Goal: Transaction & Acquisition: Purchase product/service

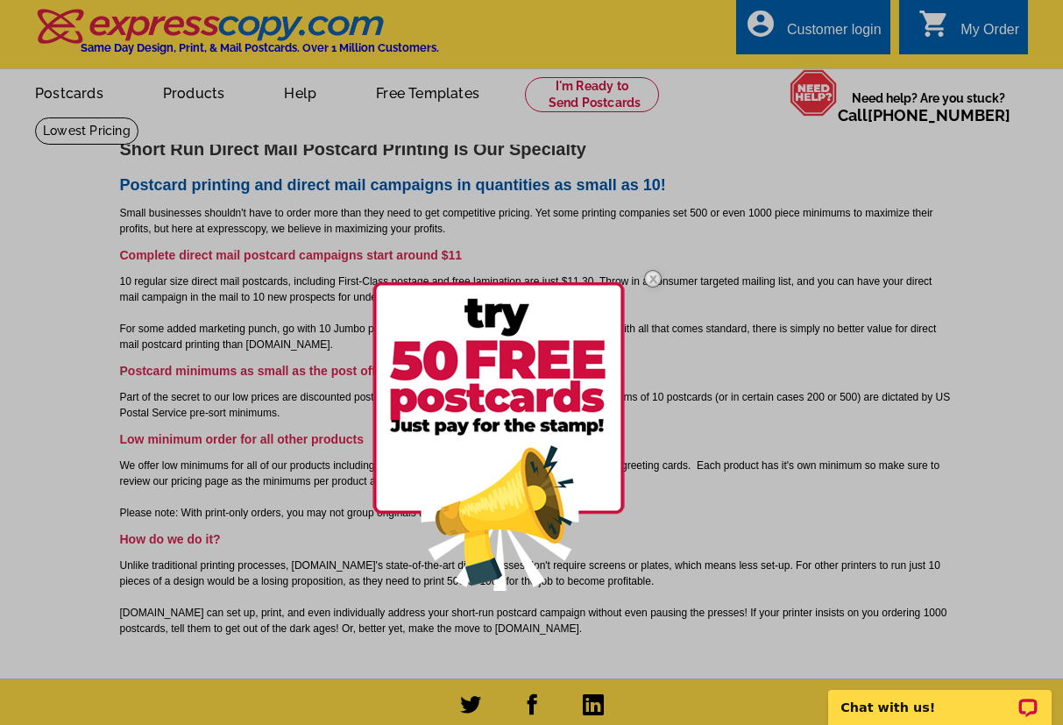
click at [656, 280] on img at bounding box center [653, 278] width 51 height 51
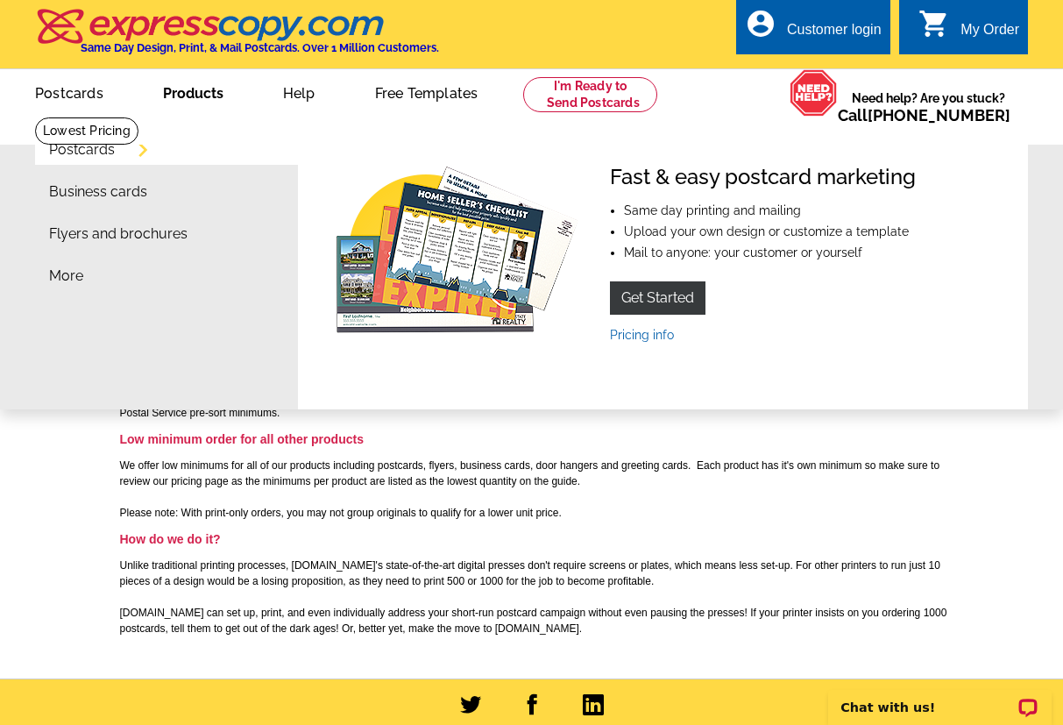
click at [211, 96] on link "Products" at bounding box center [193, 91] width 117 height 41
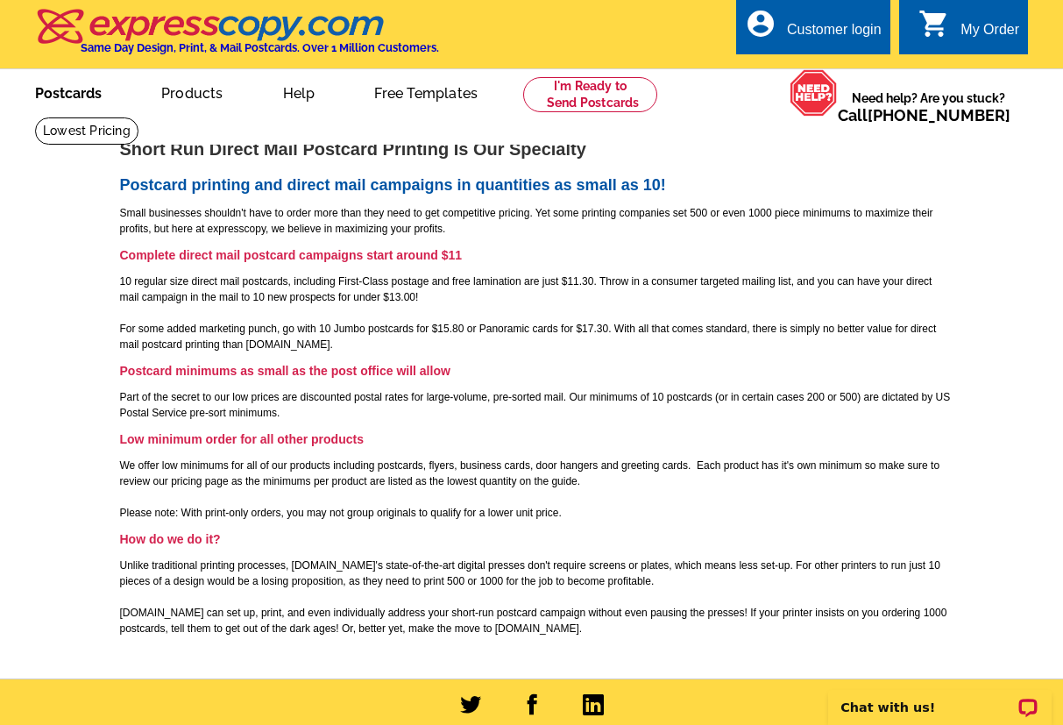
click at [73, 95] on link "Postcards" at bounding box center [68, 91] width 123 height 41
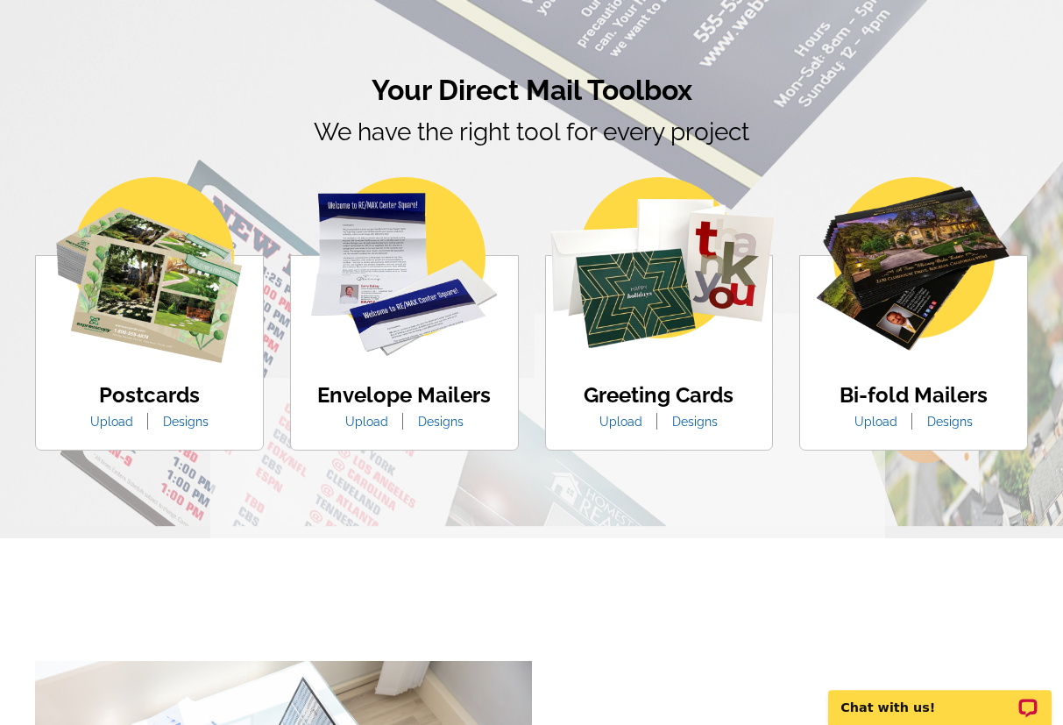
scroll to position [984, 0]
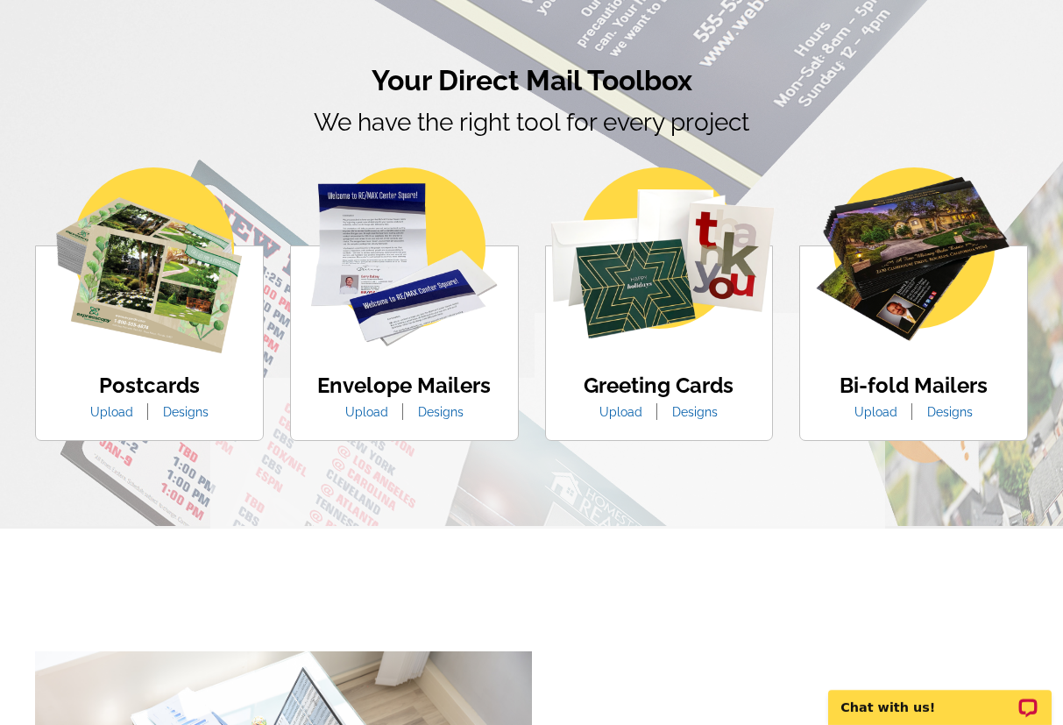
click at [181, 414] on link "Designs" at bounding box center [186, 412] width 72 height 14
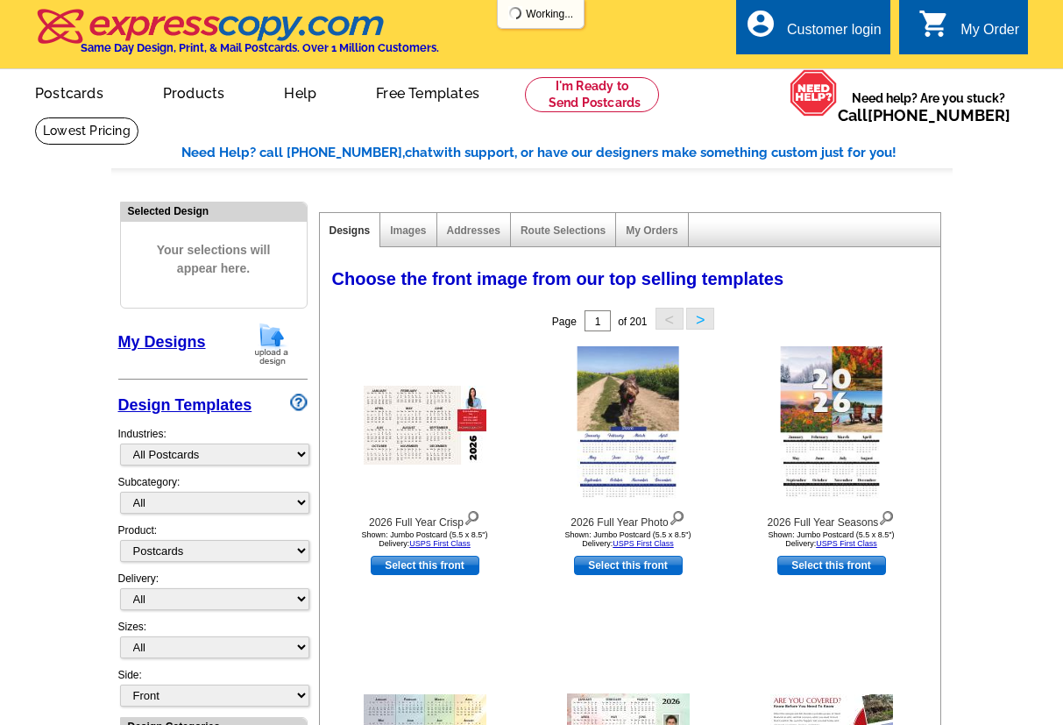
select select "971"
select select "1"
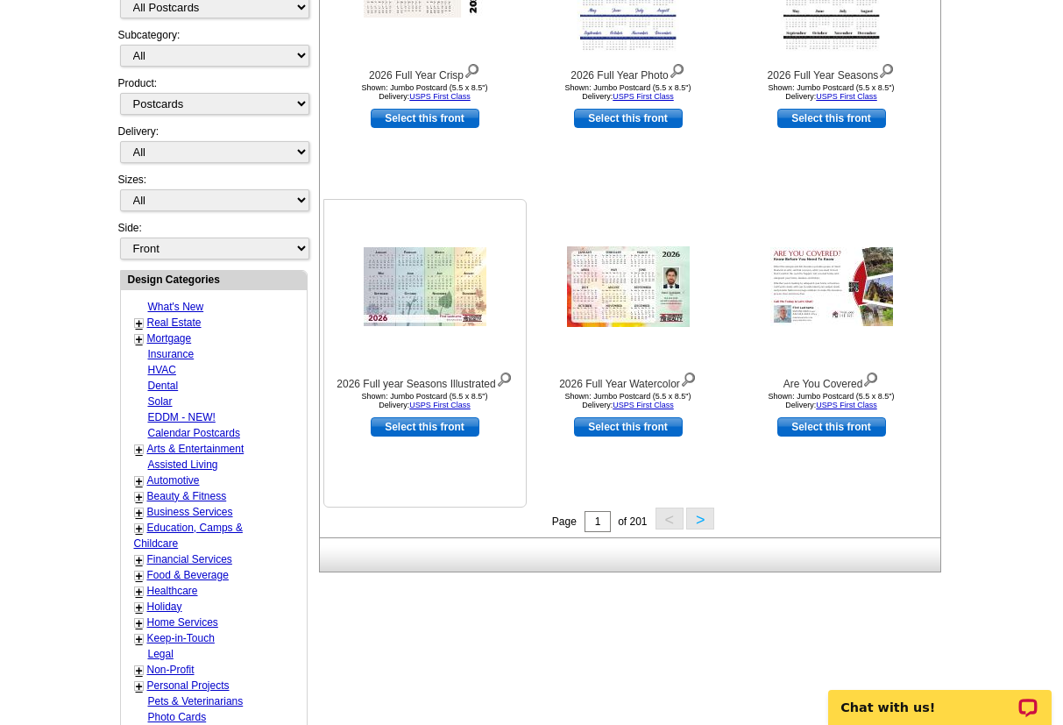
scroll to position [89, 0]
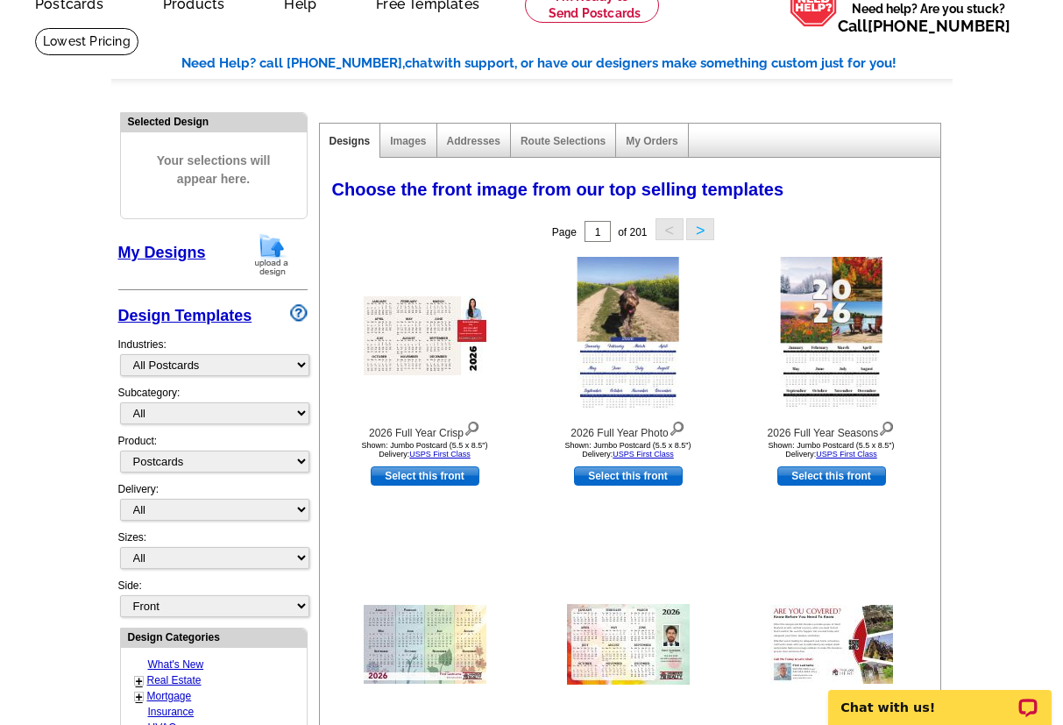
click at [703, 232] on button ">" at bounding box center [700, 229] width 28 height 22
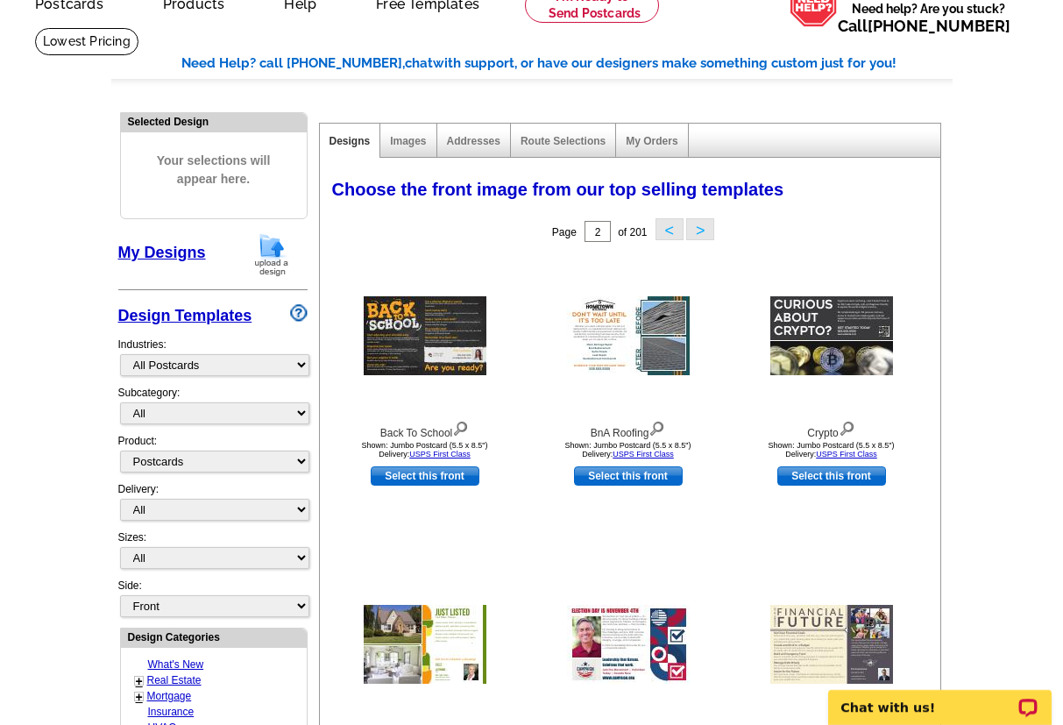
click at [699, 231] on button ">" at bounding box center [700, 229] width 28 height 22
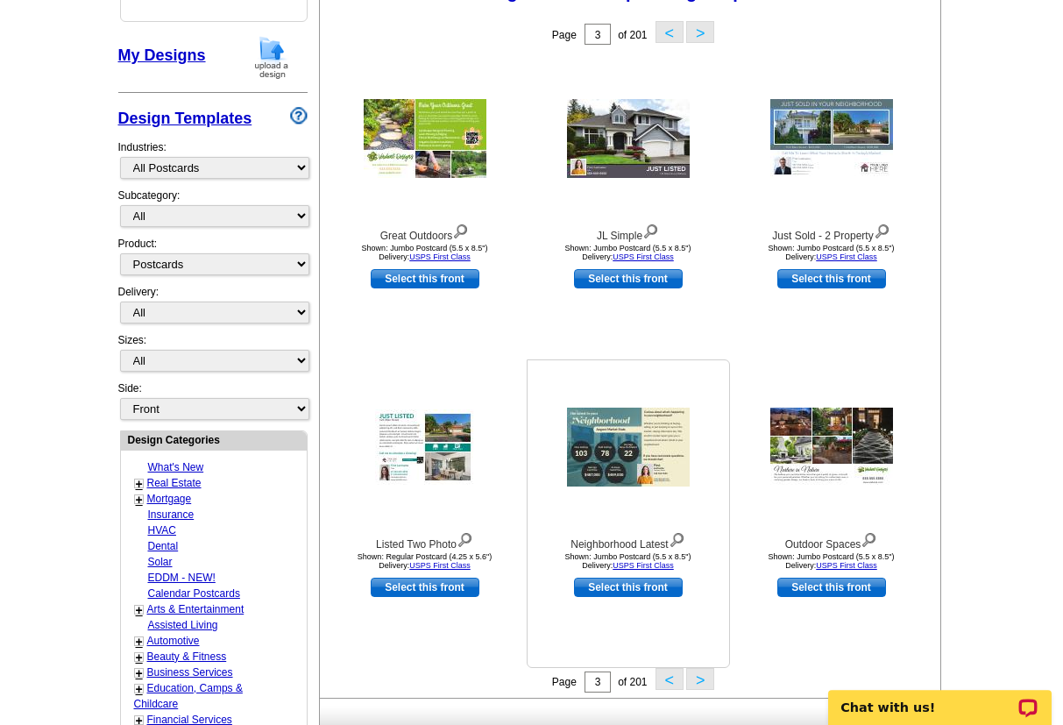
scroll to position [358, 0]
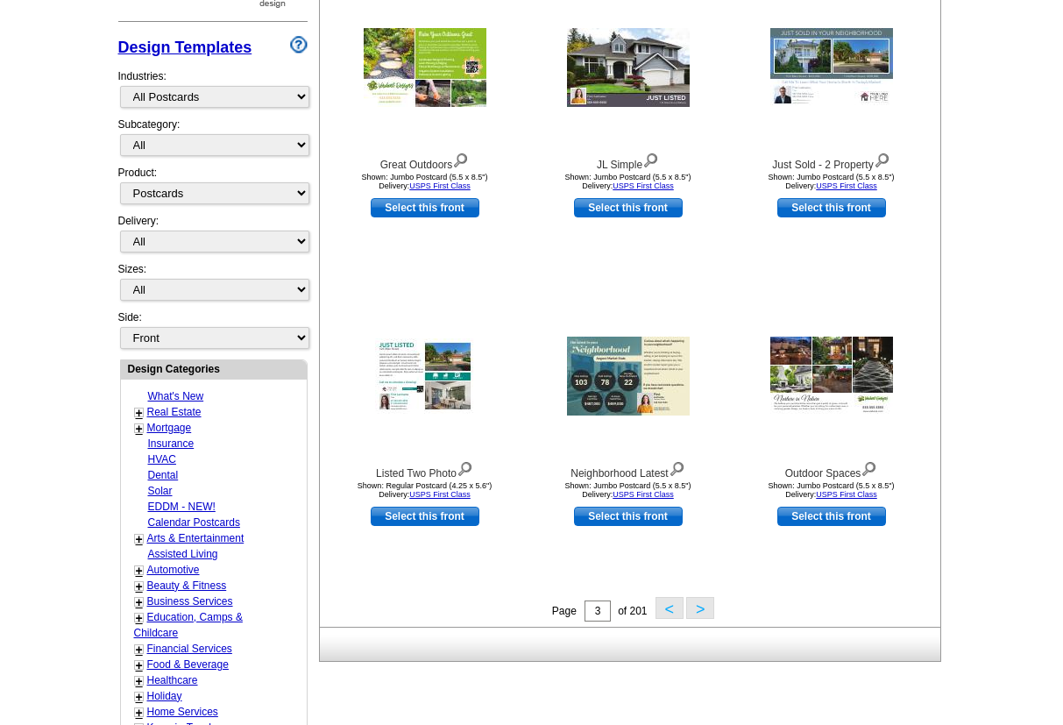
click at [697, 614] on button ">" at bounding box center [700, 608] width 28 height 22
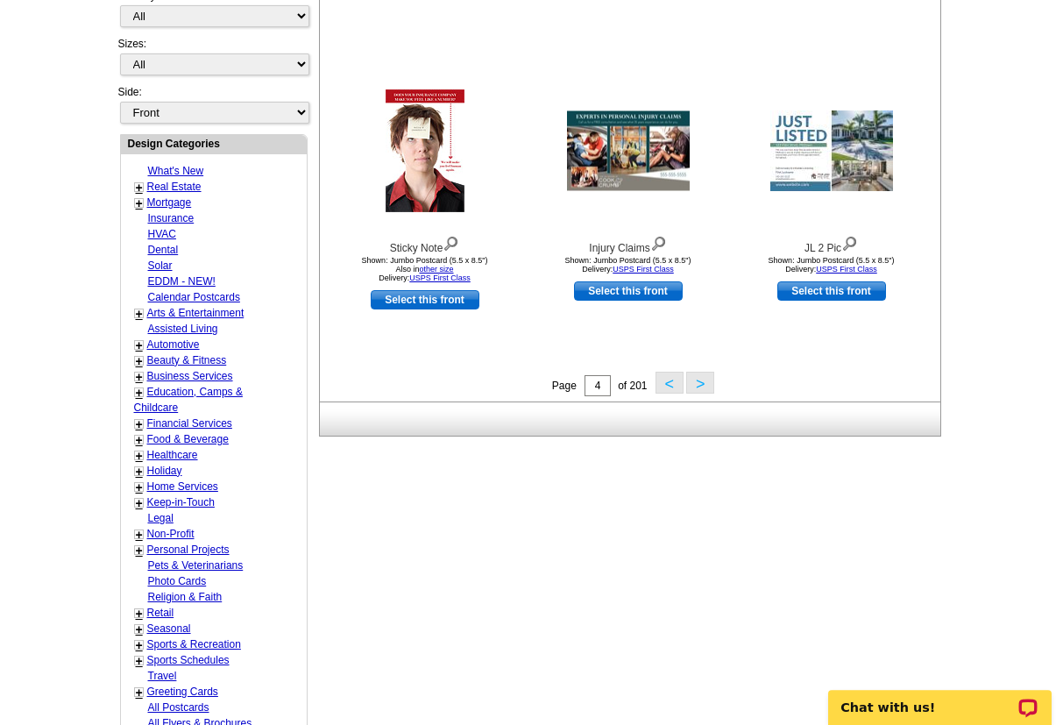
scroll to position [617, 0]
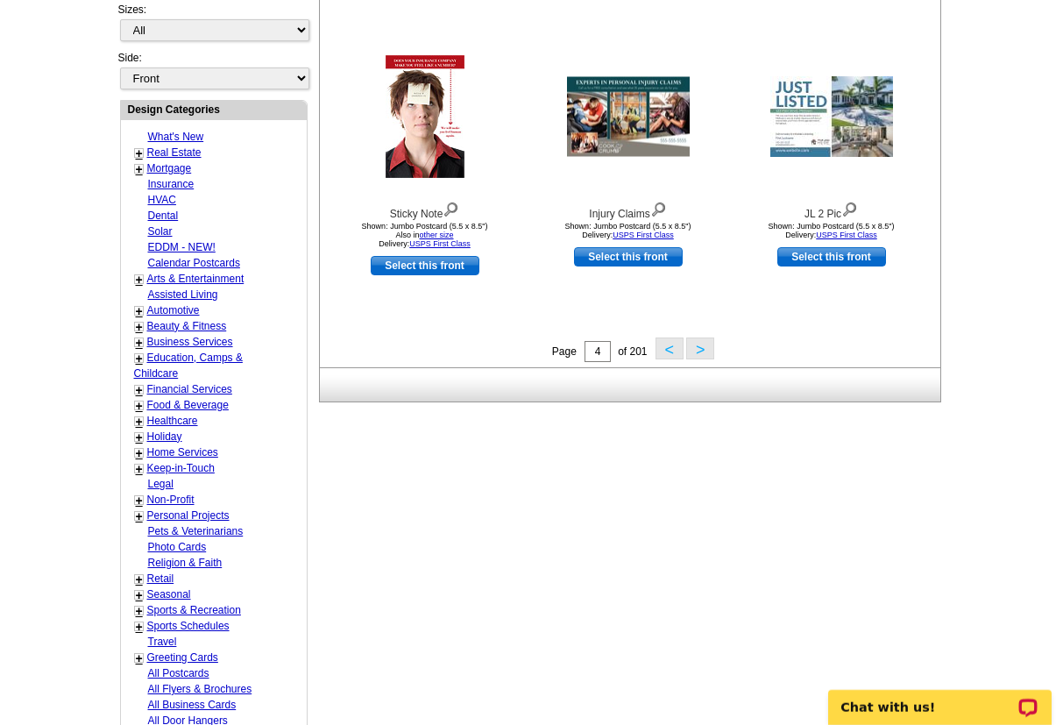
click at [708, 353] on button ">" at bounding box center [700, 349] width 28 height 22
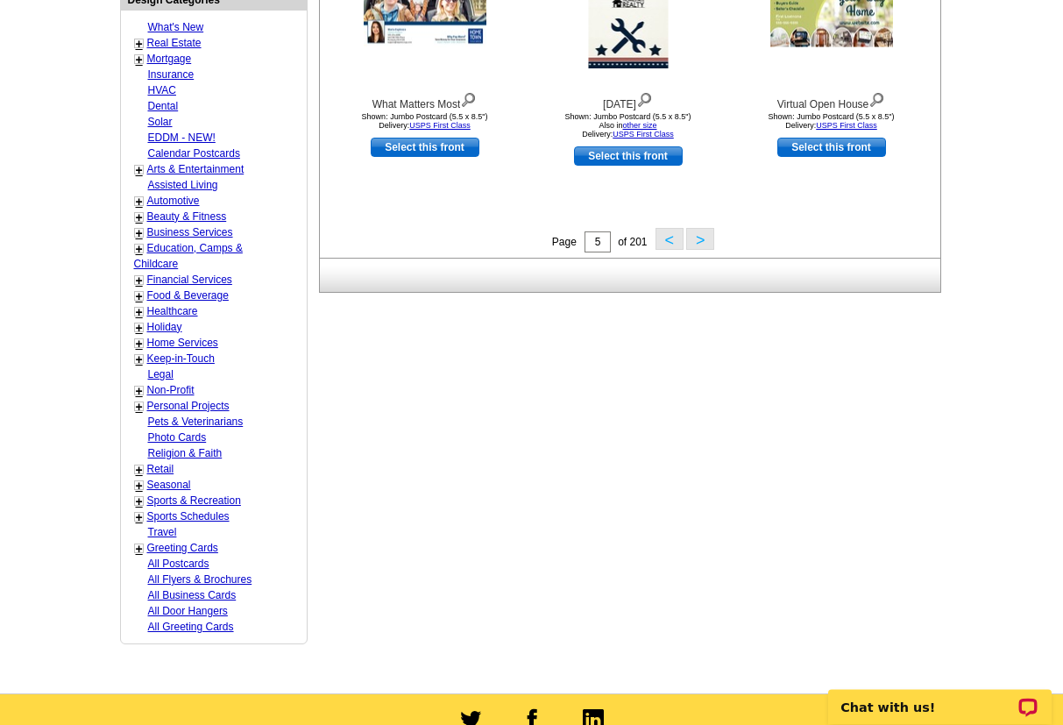
scroll to position [707, 0]
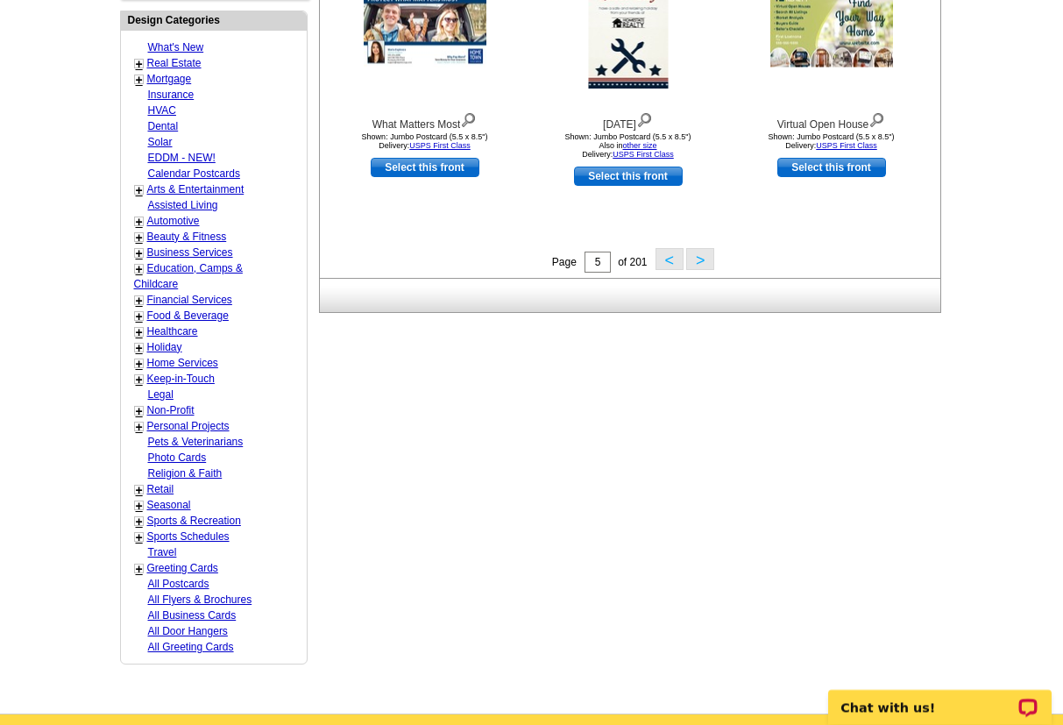
click at [158, 358] on link "Home Services" at bounding box center [182, 363] width 71 height 12
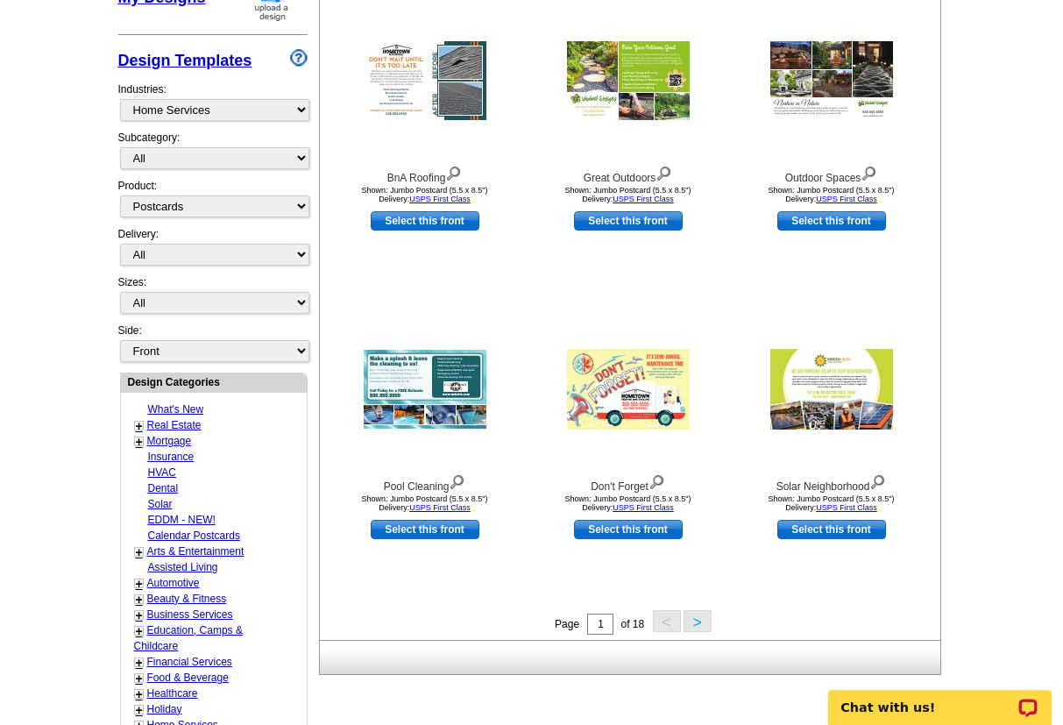
scroll to position [349, 0]
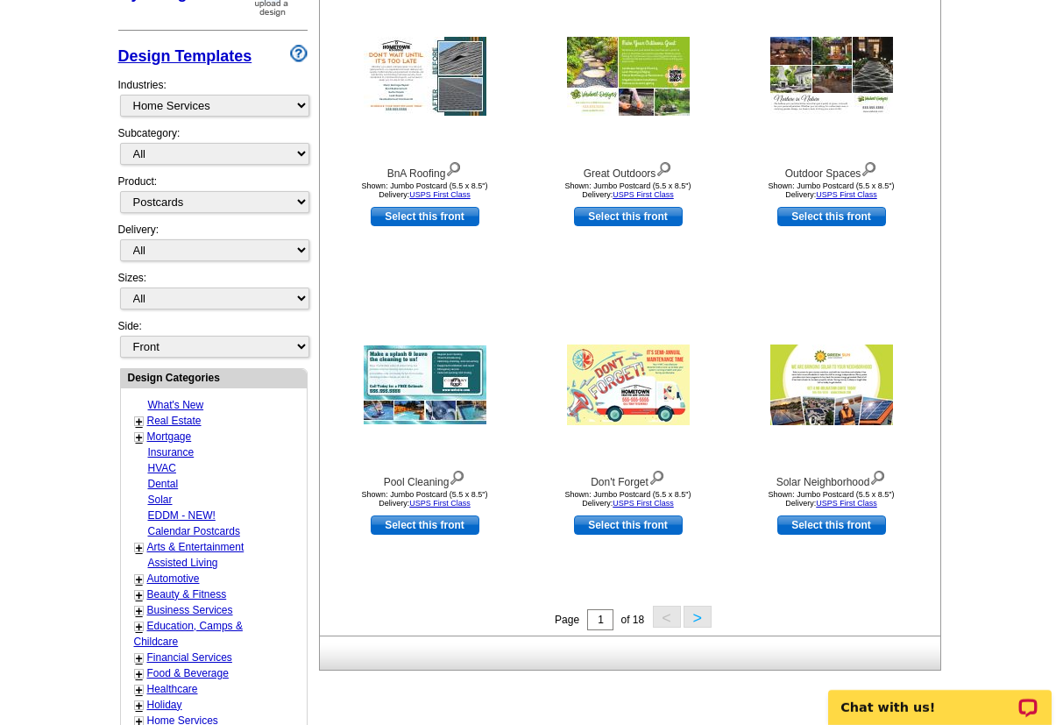
click at [169, 416] on link "Real Estate" at bounding box center [174, 421] width 54 height 12
select select "785"
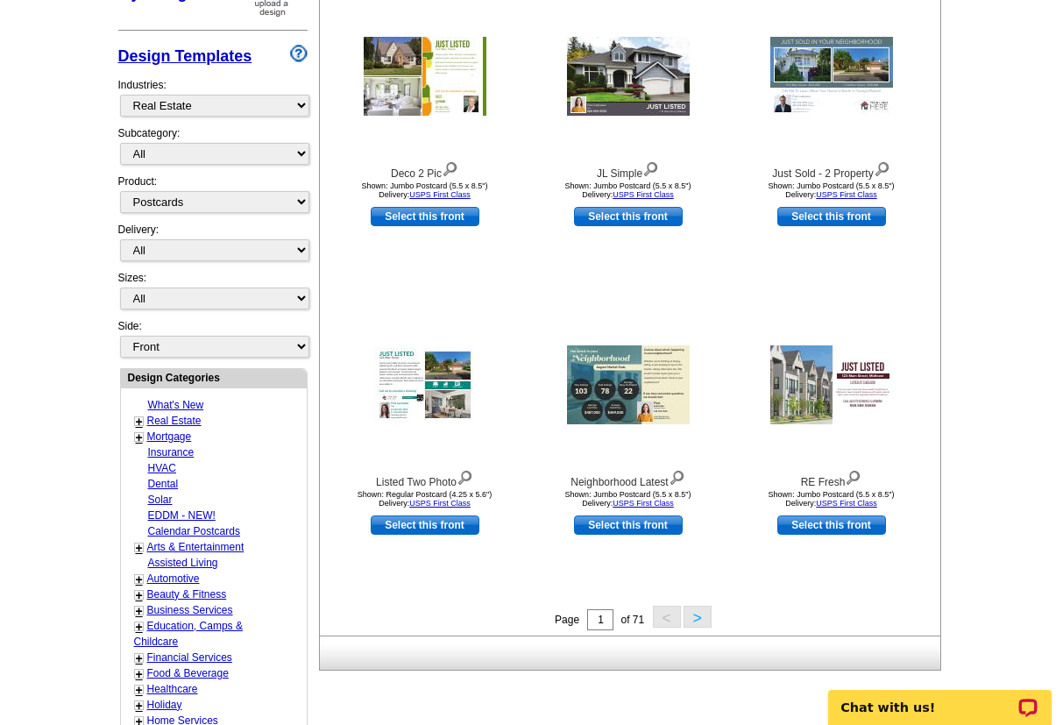
click at [697, 616] on button ">" at bounding box center [698, 617] width 28 height 22
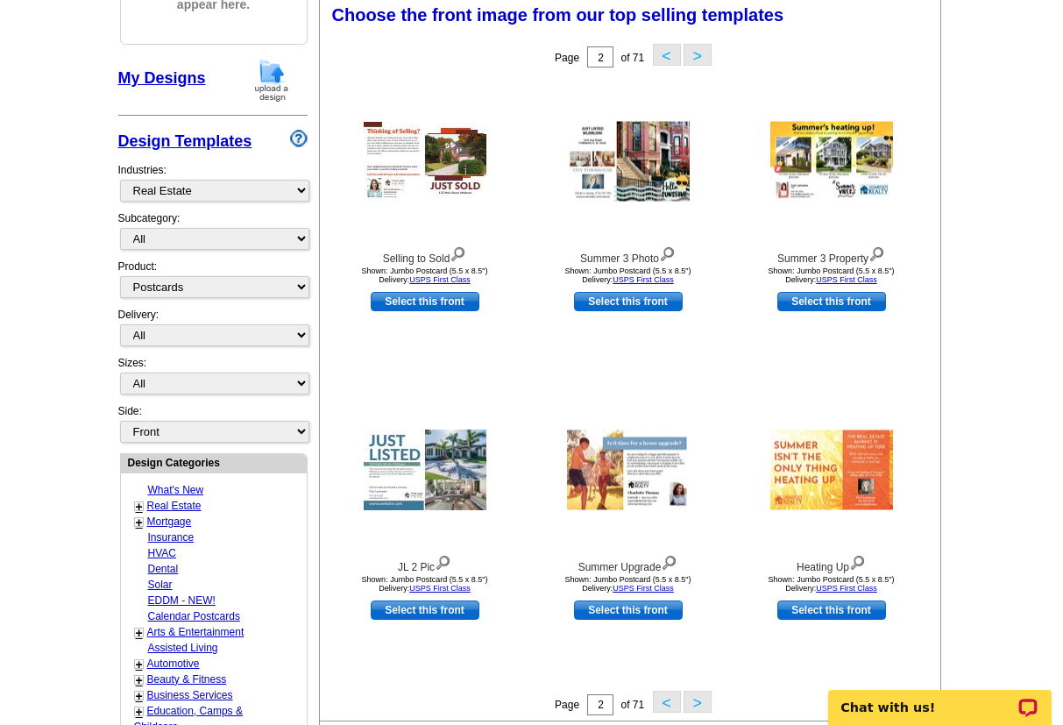
scroll to position [259, 0]
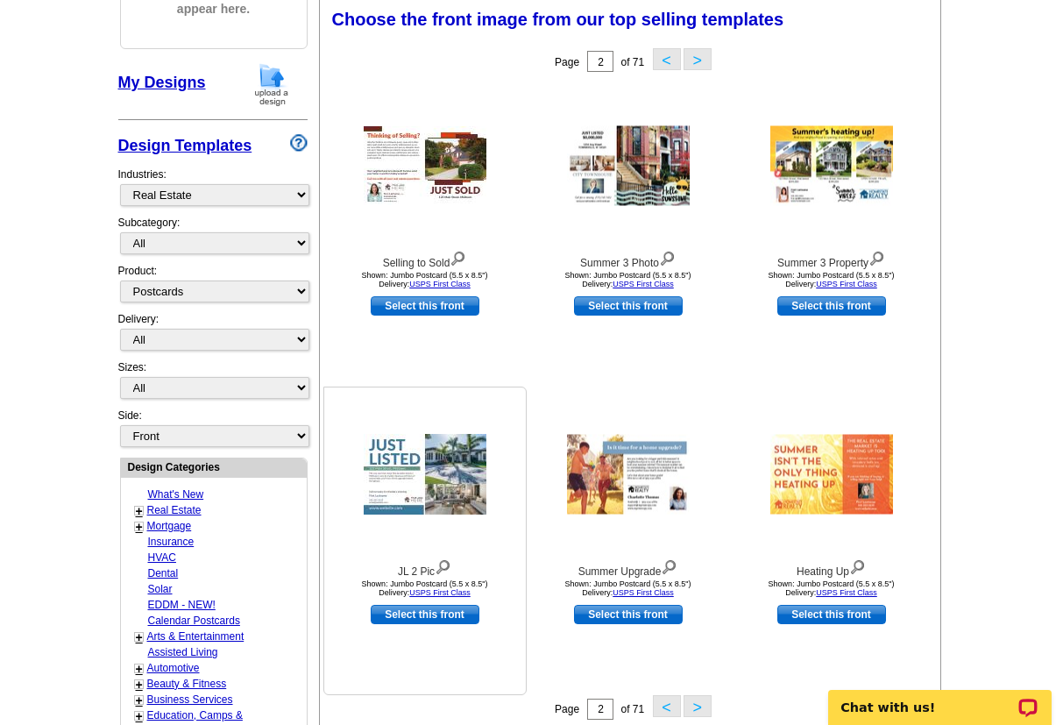
click at [454, 621] on link "Select this front" at bounding box center [425, 614] width 109 height 19
select select "2"
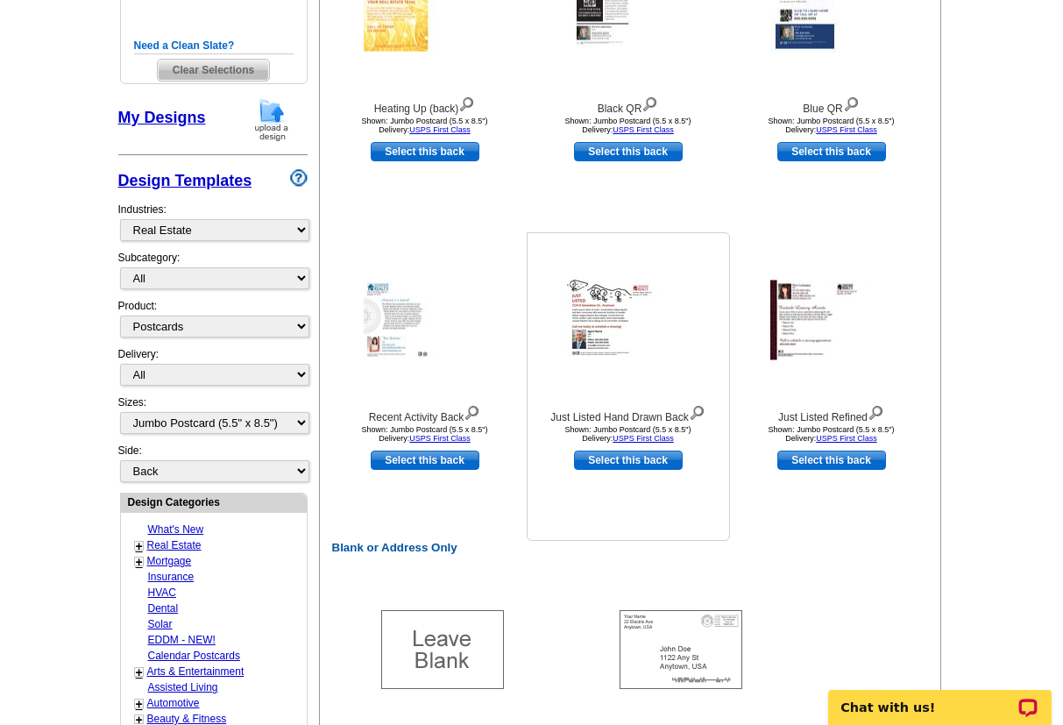
scroll to position [268, 0]
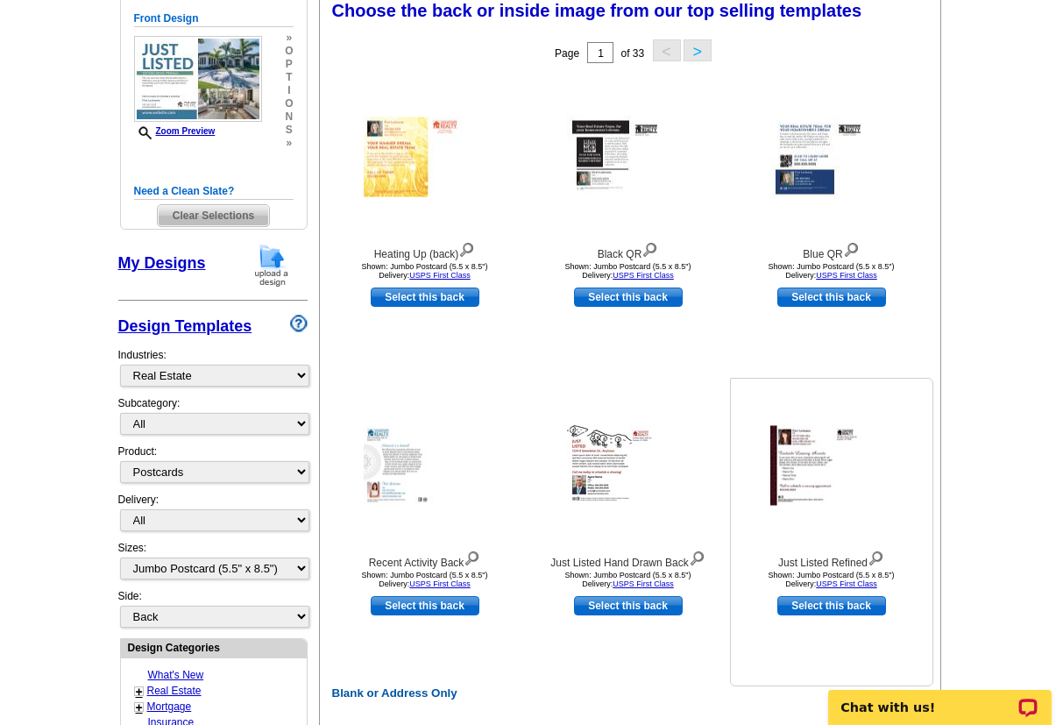
click at [801, 612] on link "Select this back" at bounding box center [832, 605] width 109 height 19
select select "front"
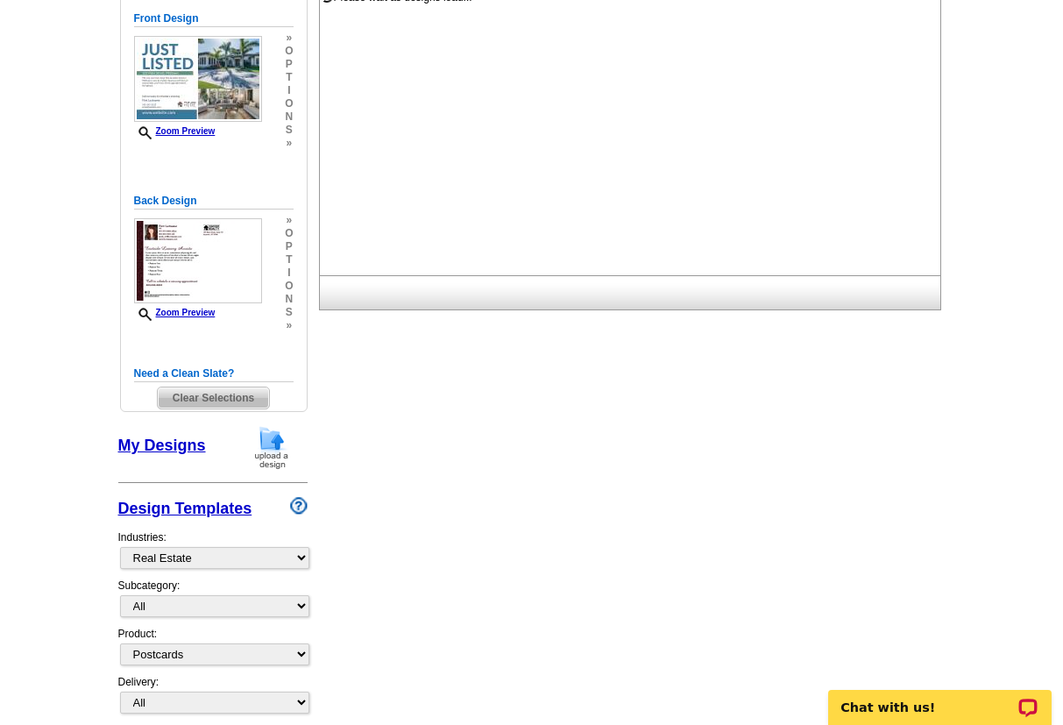
scroll to position [108, 0]
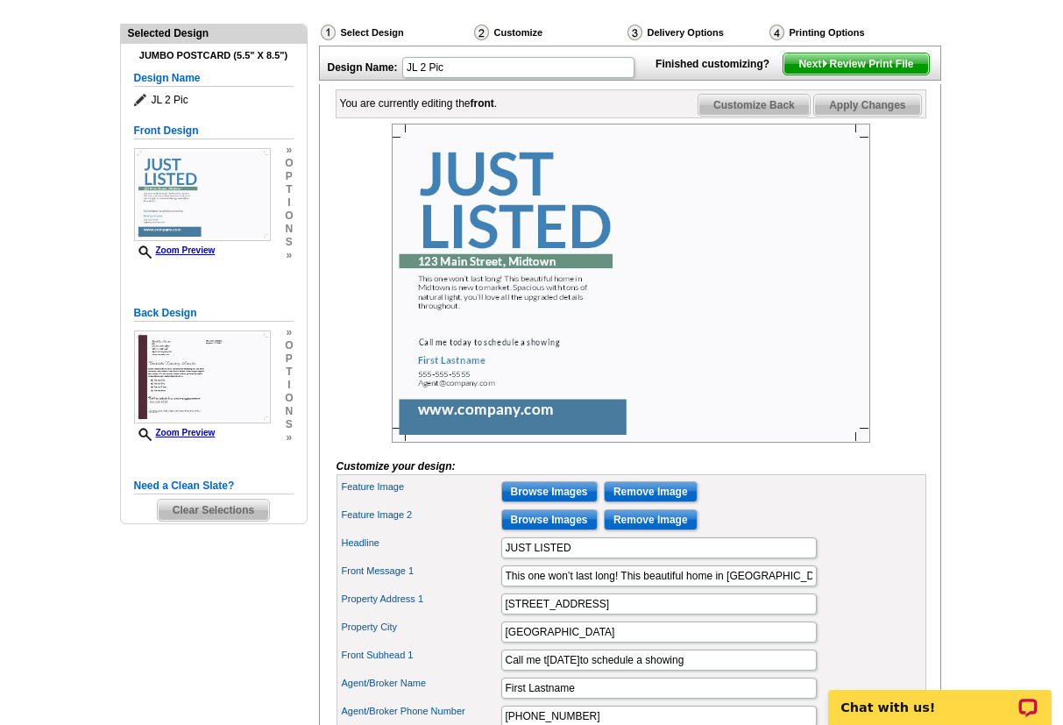
scroll to position [179, 0]
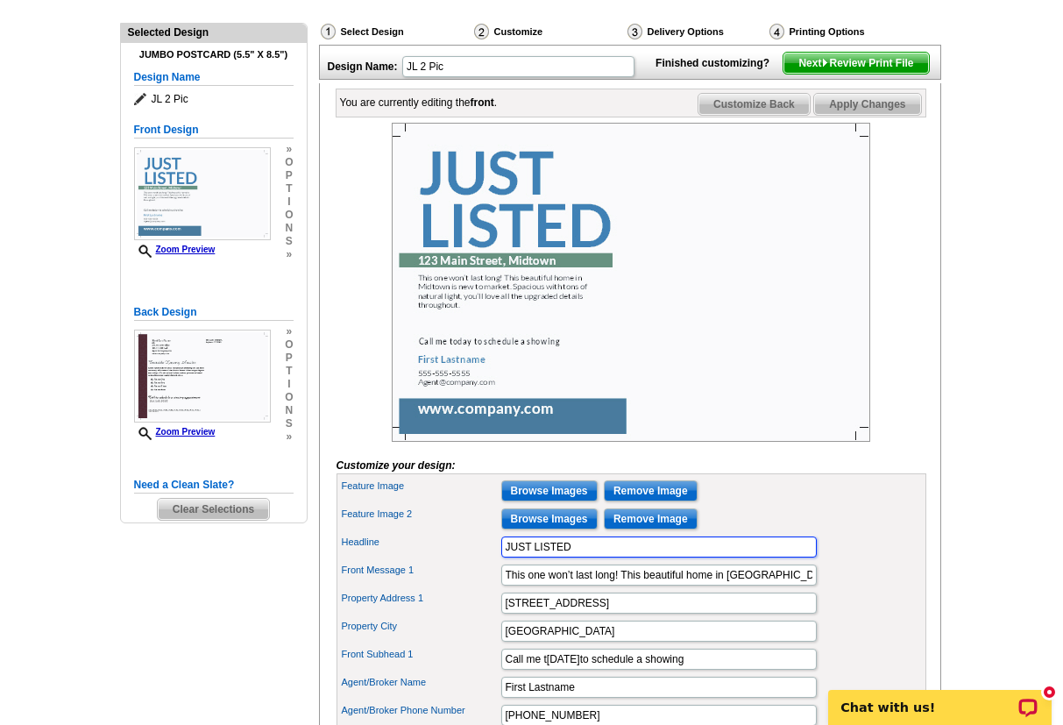
click at [600, 558] on input "JUST LISTED" at bounding box center [659, 546] width 316 height 21
drag, startPoint x: 604, startPoint y: 579, endPoint x: 454, endPoint y: 572, distance: 150.1
click at [501, 558] on input "JUST LISTED" at bounding box center [659, 546] width 316 height 21
type input "BOOK YOUR 3D SCAN TODAY at HomeImaging.net"
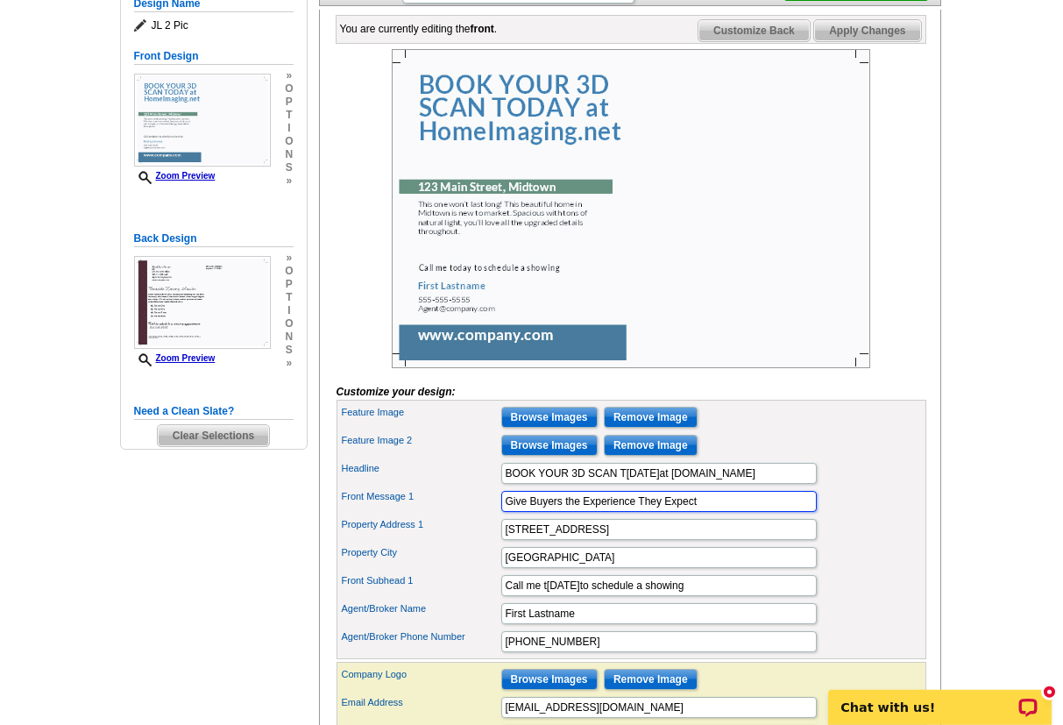
scroll to position [268, 0]
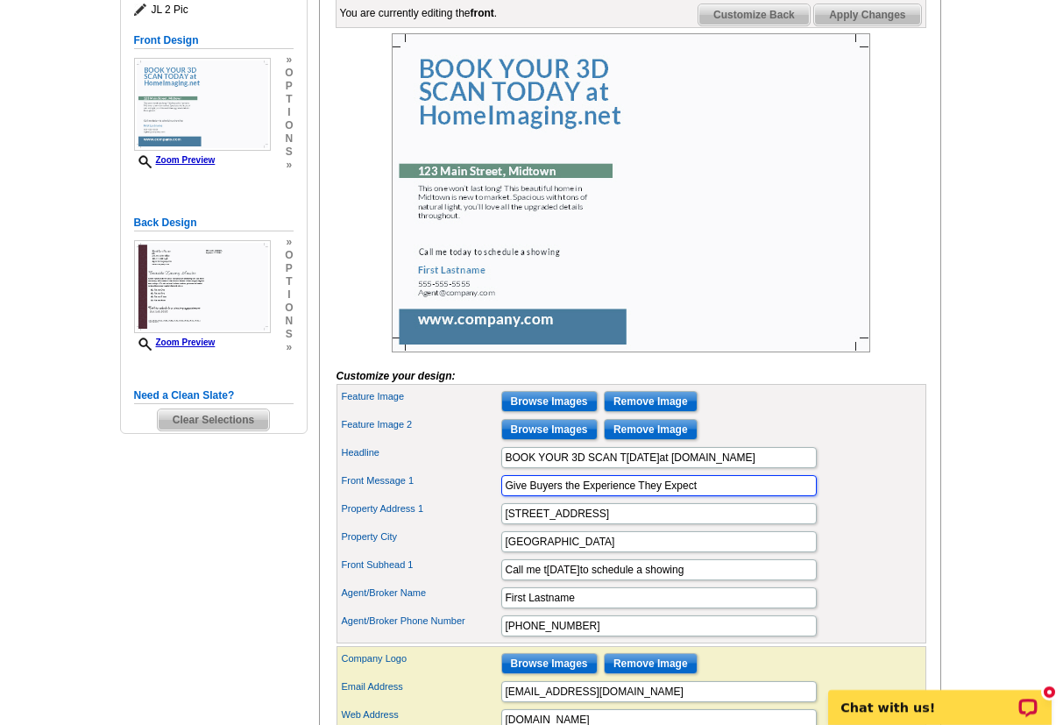
type input "Give Buyers the Experience They Expect"
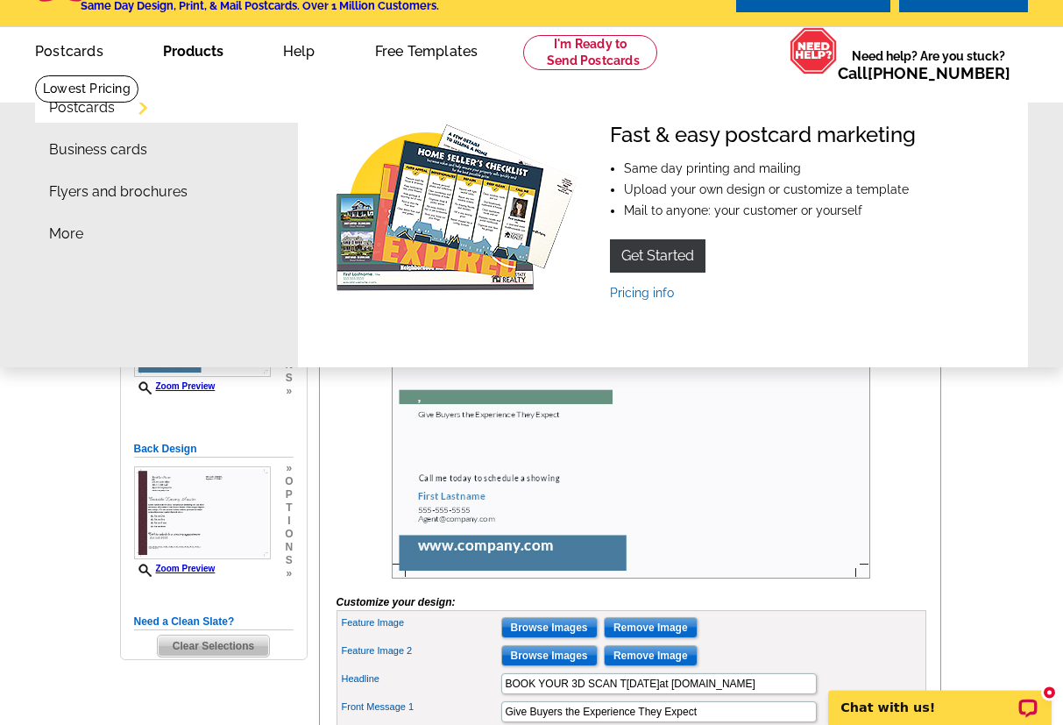
scroll to position [0, 0]
